Goal: Information Seeking & Learning: Find specific fact

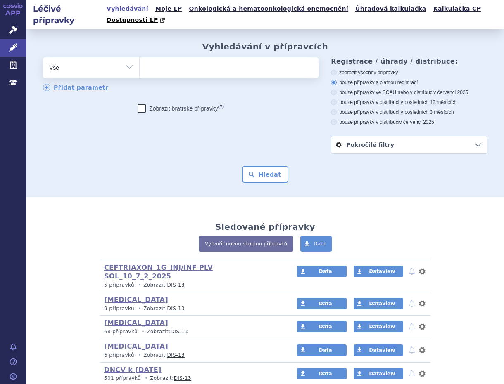
type input "0242252"
select select "0242252"
click at [258, 167] on button "Hledat" at bounding box center [265, 174] width 47 height 17
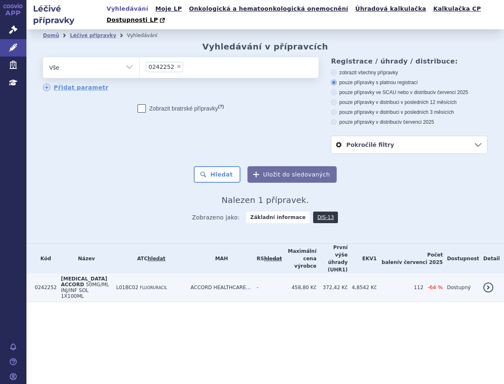
click at [138, 285] on span "L01BC02" at bounding box center [127, 288] width 22 height 6
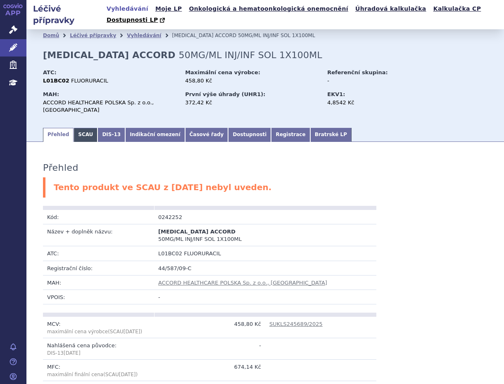
click at [83, 128] on link "SCAU" at bounding box center [85, 135] width 24 height 14
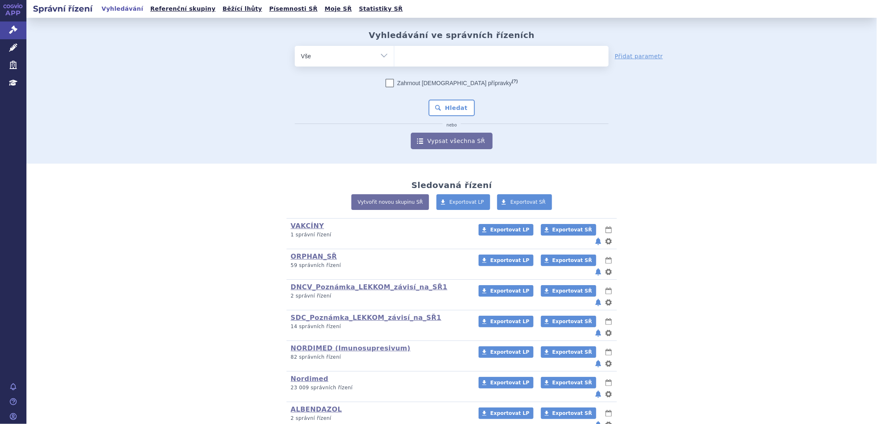
click at [417, 59] on ul at bounding box center [501, 54] width 214 height 17
click at [394, 59] on select at bounding box center [394, 55] width 0 height 21
paste input "SUKLS151882/2025"
type input "SUKLS151882/2025"
select select "SUKLS151882/2025"
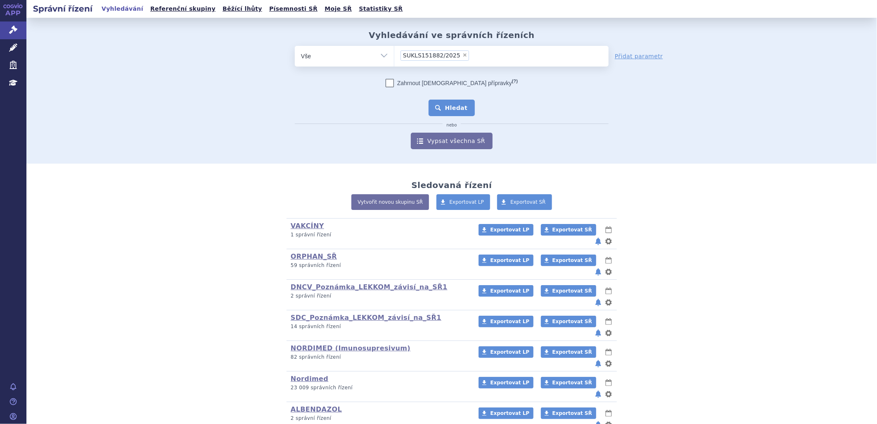
click at [443, 113] on button "Hledat" at bounding box center [452, 108] width 47 height 17
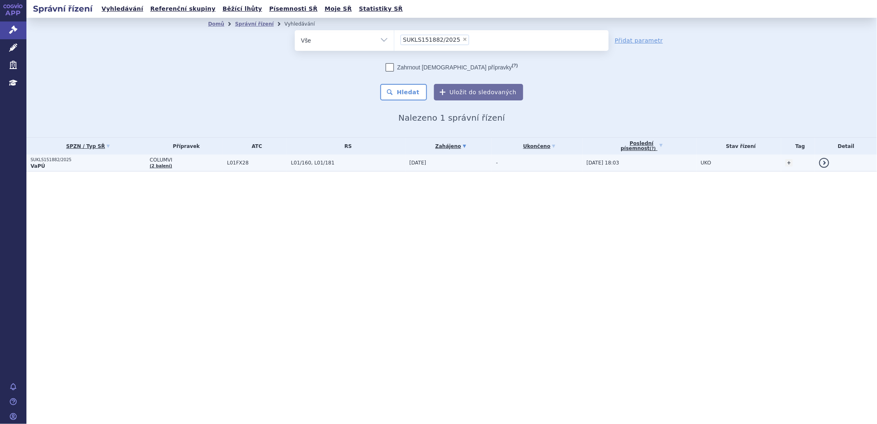
click at [72, 164] on p "VaPÚ" at bounding box center [88, 166] width 115 height 7
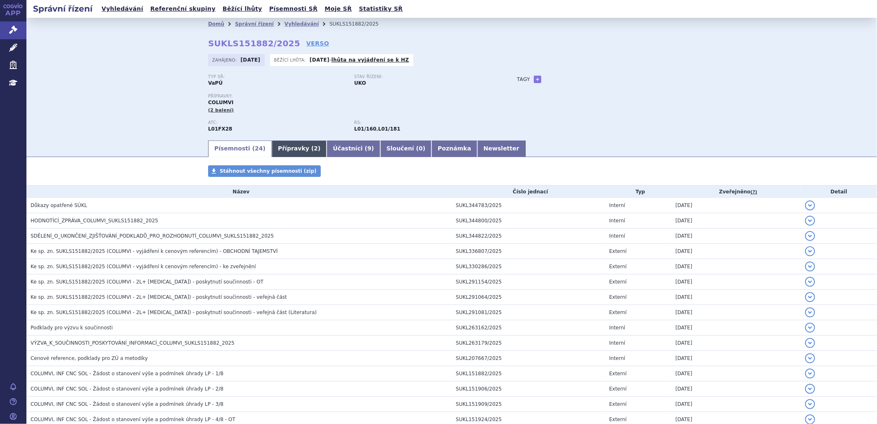
click at [288, 149] on link "Přípravky ( 2 )" at bounding box center [299, 148] width 55 height 17
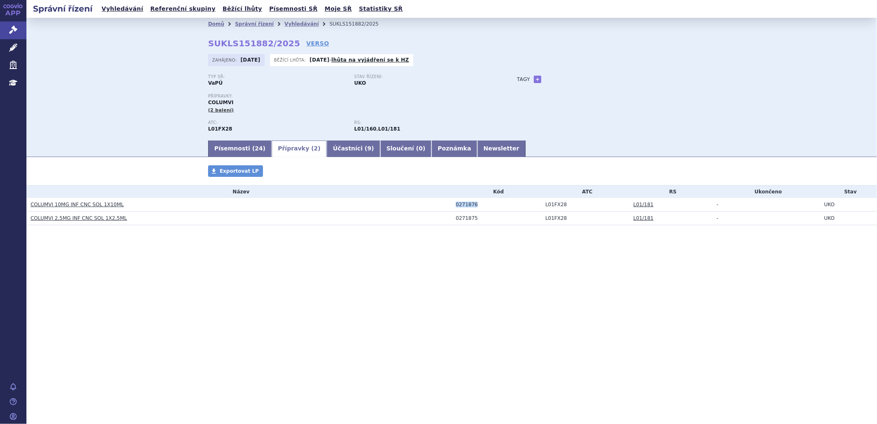
drag, startPoint x: 455, startPoint y: 205, endPoint x: 476, endPoint y: 205, distance: 20.6
click at [476, 205] on td "0271876" at bounding box center [497, 205] width 90 height 14
drag, startPoint x: 476, startPoint y: 205, endPoint x: 464, endPoint y: 232, distance: 29.8
click at [464, 232] on div "Přípravky Exportovat LP Název Kód ATC RS Ukončeno Stav COLUMVI 10MG INF CNC SOL…" at bounding box center [451, 203] width 851 height 76
click at [216, 152] on link "Písemnosti ( 24 )" at bounding box center [240, 148] width 64 height 17
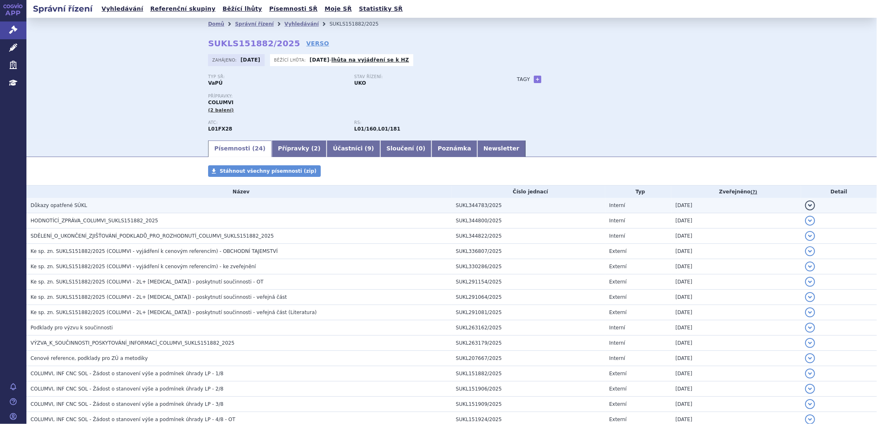
click at [72, 206] on span "Důkazy opatřené SÚKL" at bounding box center [59, 205] width 57 height 6
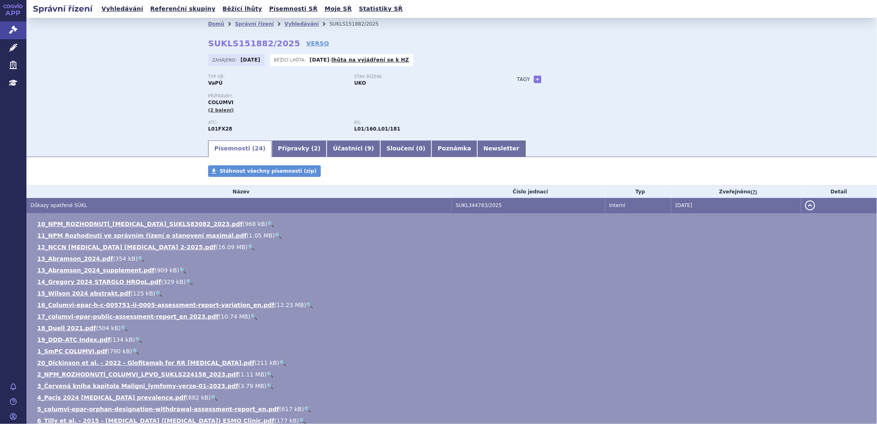
click at [267, 226] on link "🔍" at bounding box center [270, 223] width 7 height 7
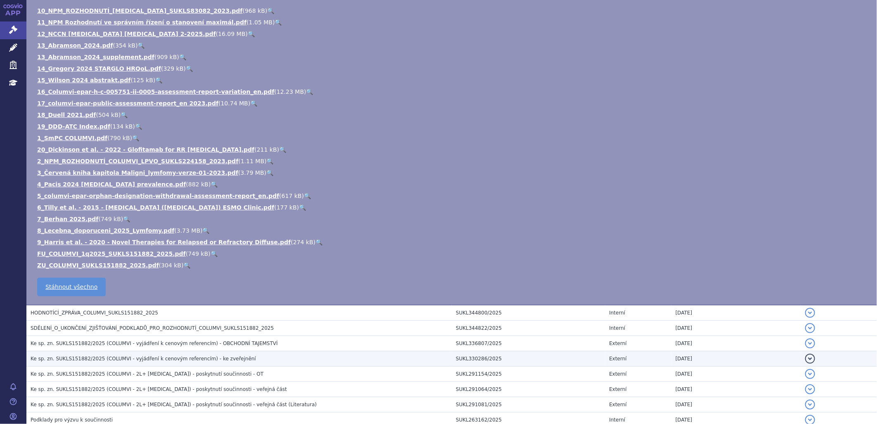
scroll to position [229, 0]
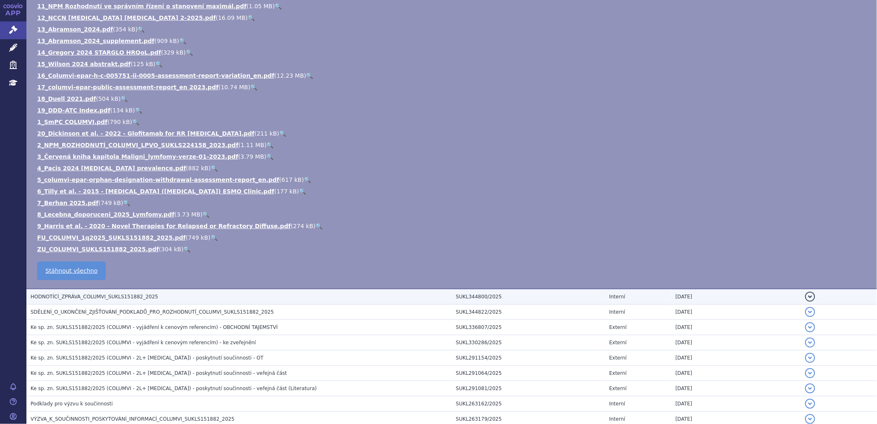
click at [187, 292] on td "HODNOTÍCÍ_ZPRÁVA_COLUMVI_SUKLS151882_2025" at bounding box center [238, 297] width 425 height 16
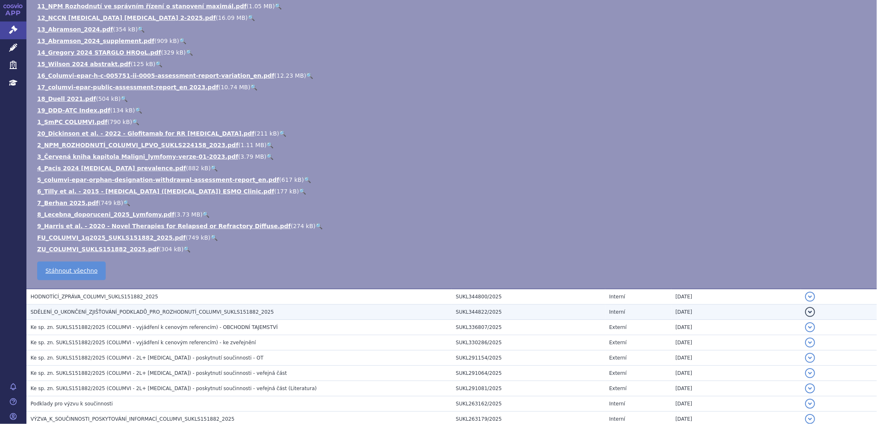
scroll to position [0, 0]
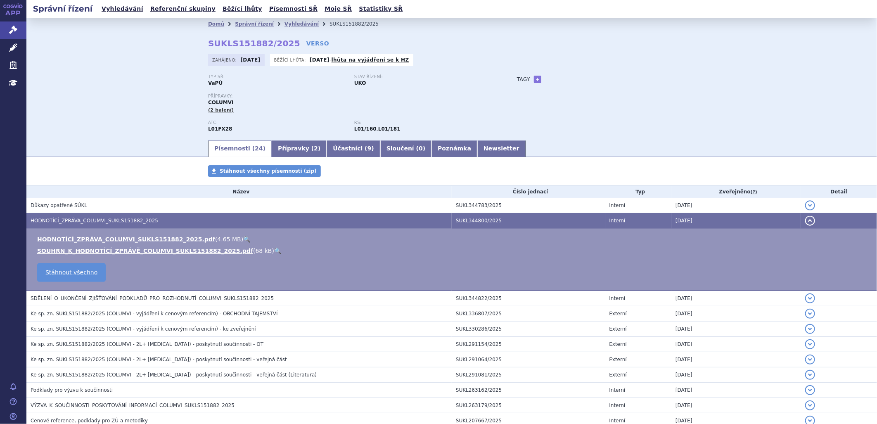
click at [243, 239] on link "🔍" at bounding box center [246, 239] width 7 height 7
